Goal: Information Seeking & Learning: Learn about a topic

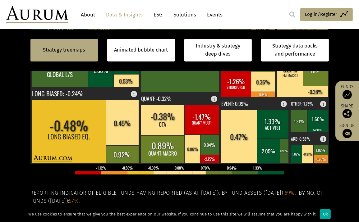
scroll to position [280, 0]
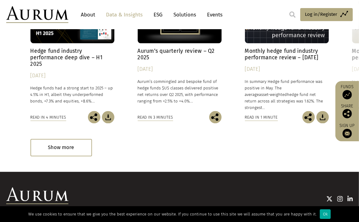
scroll to position [933, 0]
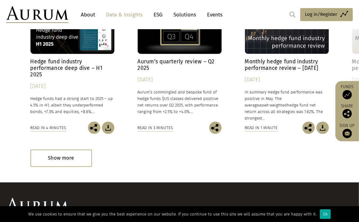
click at [43, 65] on h4 "Hedge fund industry performance deep dive – H1 2025" at bounding box center [72, 68] width 84 height 20
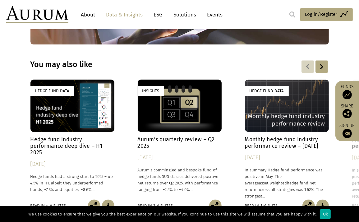
scroll to position [840, 0]
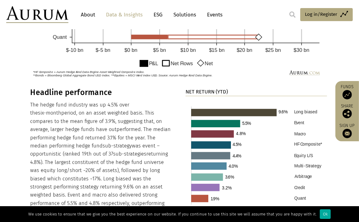
scroll to position [591, 0]
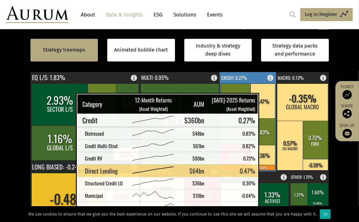
scroll to position [218, 0]
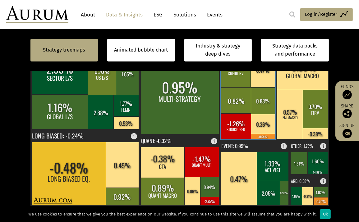
click at [259, 82] on rect at bounding box center [263, 70] width 25 height 35
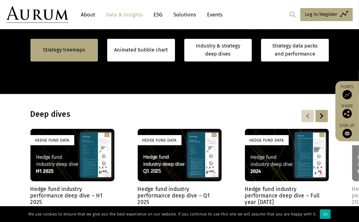
scroll to position [529, 0]
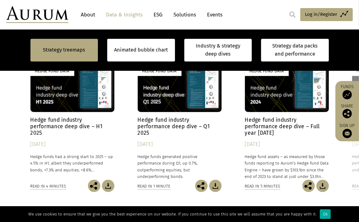
click at [60, 122] on h4 "Hedge fund industry performance deep dive – H1 2025" at bounding box center [72, 127] width 84 height 20
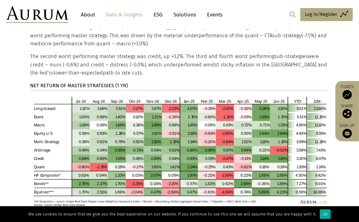
scroll to position [1306, 0]
